Goal: Contribute content

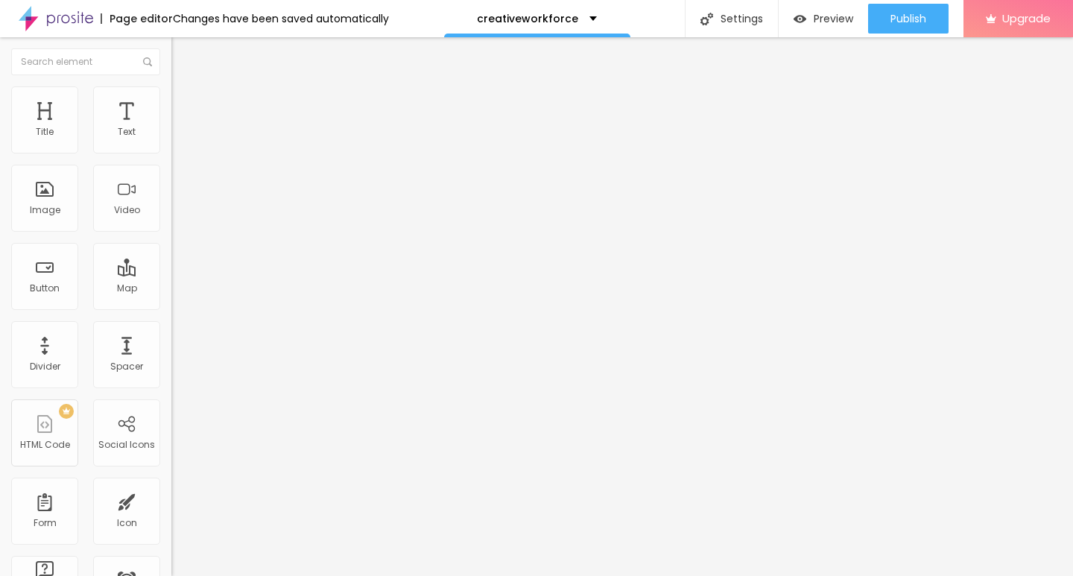
click at [171, 333] on div at bounding box center [256, 328] width 171 height 9
click at [171, 128] on span "Add image" at bounding box center [201, 122] width 61 height 13
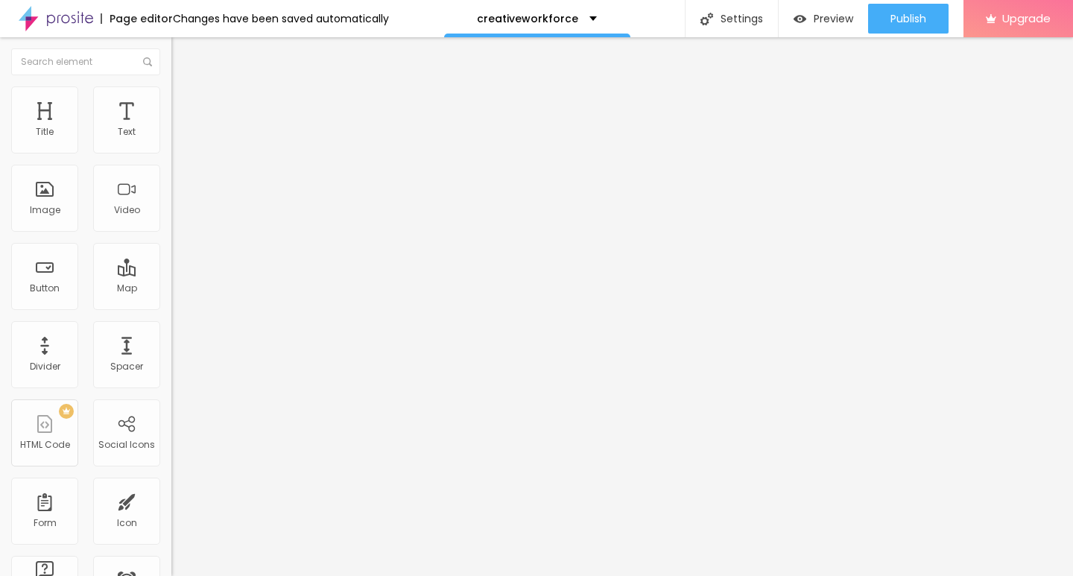
click at [171, 92] on img at bounding box center [177, 92] width 13 height 13
click at [171, 154] on div at bounding box center [256, 147] width 171 height 13
type input "20"
click at [171, 153] on input "range" at bounding box center [219, 147] width 96 height 12
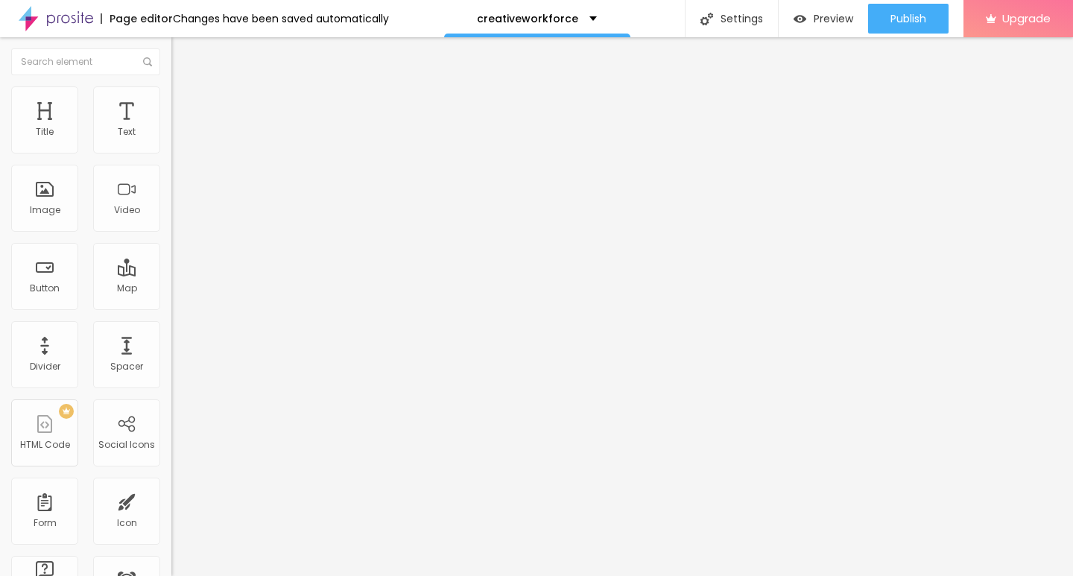
type input "20"
click at [183, 48] on div "Edit Image" at bounding box center [222, 54] width 78 height 12
click at [183, 51] on div "Edit Text" at bounding box center [217, 54] width 68 height 12
click at [171, 140] on input "Click me" at bounding box center [260, 132] width 179 height 15
paste input "→ VIEW DOCUMENT HERE"
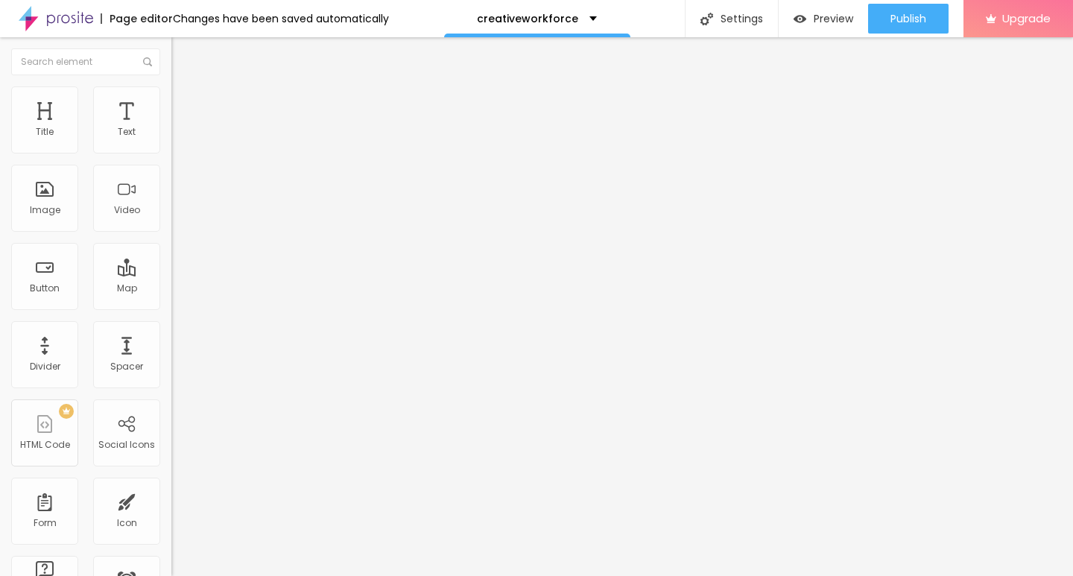
type input "→ VIEW DOCUMENT HERE"
click at [171, 230] on span "Default" at bounding box center [187, 228] width 32 height 13
click at [171, 244] on span "Small" at bounding box center [184, 237] width 27 height 13
click at [171, 307] on input "https://" at bounding box center [260, 299] width 179 height 15
paste input "[DOMAIN_NAME]"
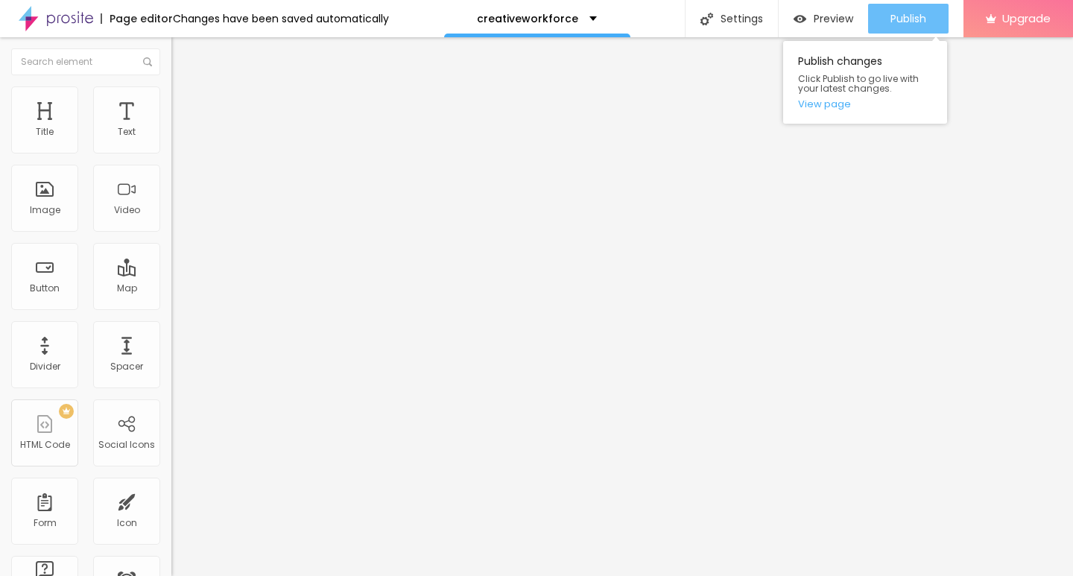
type input "[URL][DOMAIN_NAME]"
click at [895, 13] on span "Publish" at bounding box center [909, 19] width 36 height 12
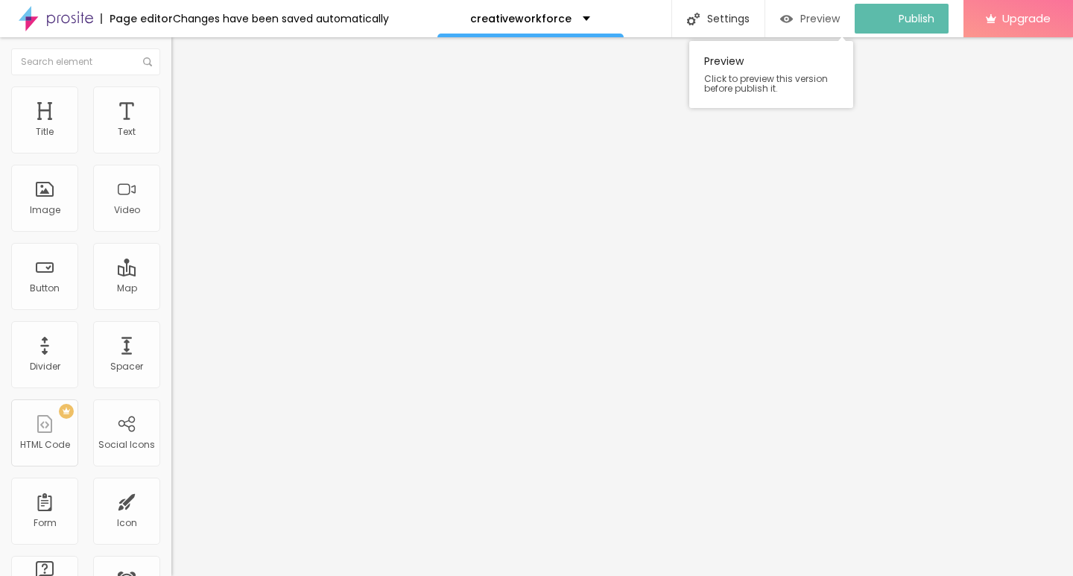
click at [823, 19] on span "Preview" at bounding box center [821, 19] width 40 height 12
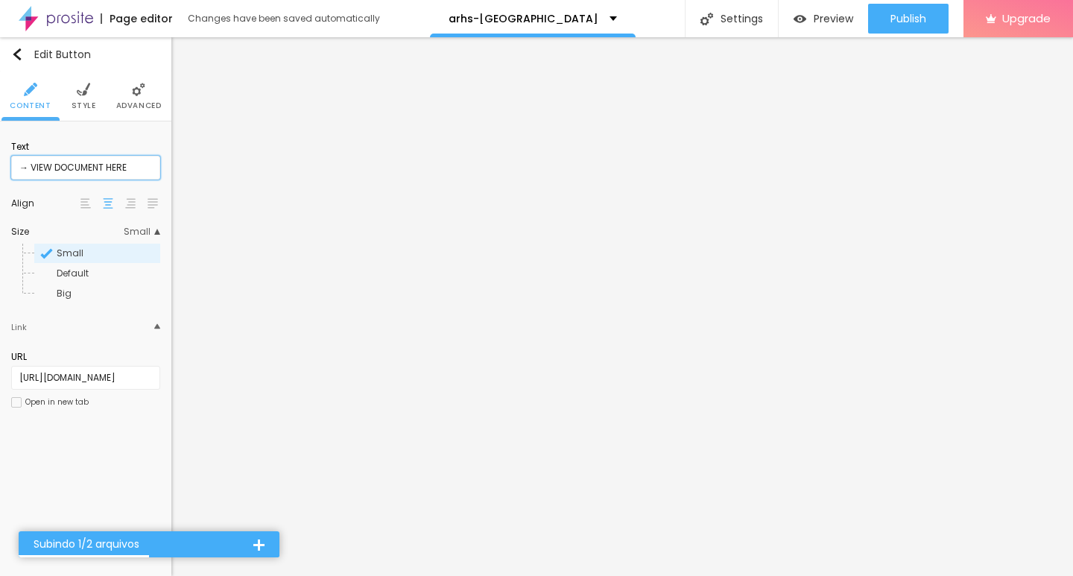
click at [136, 168] on input "→ VIEW DOCUMENT HERE" at bounding box center [85, 168] width 149 height 24
click at [102, 378] on input "[URL][DOMAIN_NAME]" at bounding box center [85, 378] width 149 height 24
